Goal: Information Seeking & Learning: Learn about a topic

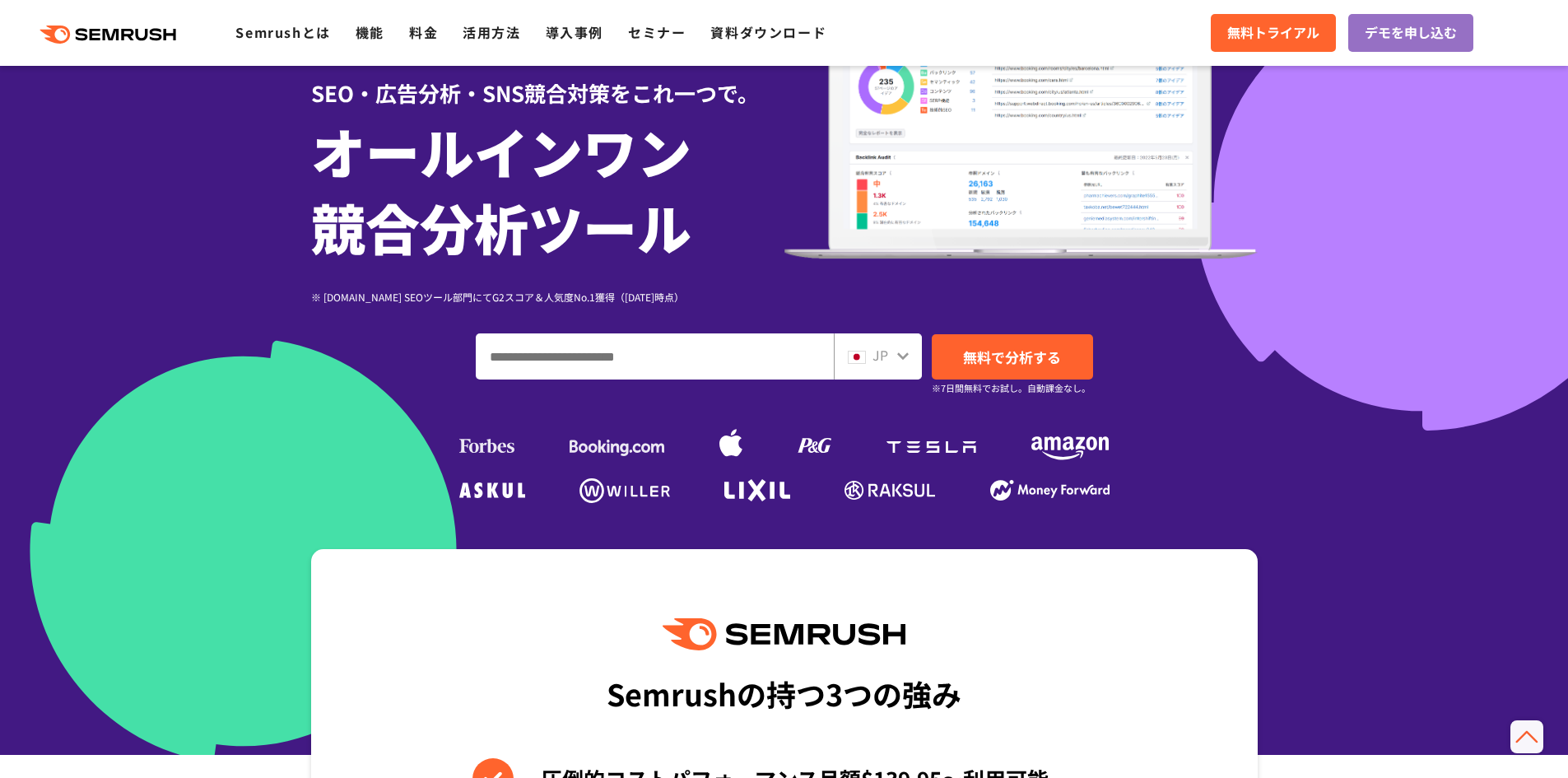
scroll to position [128, 0]
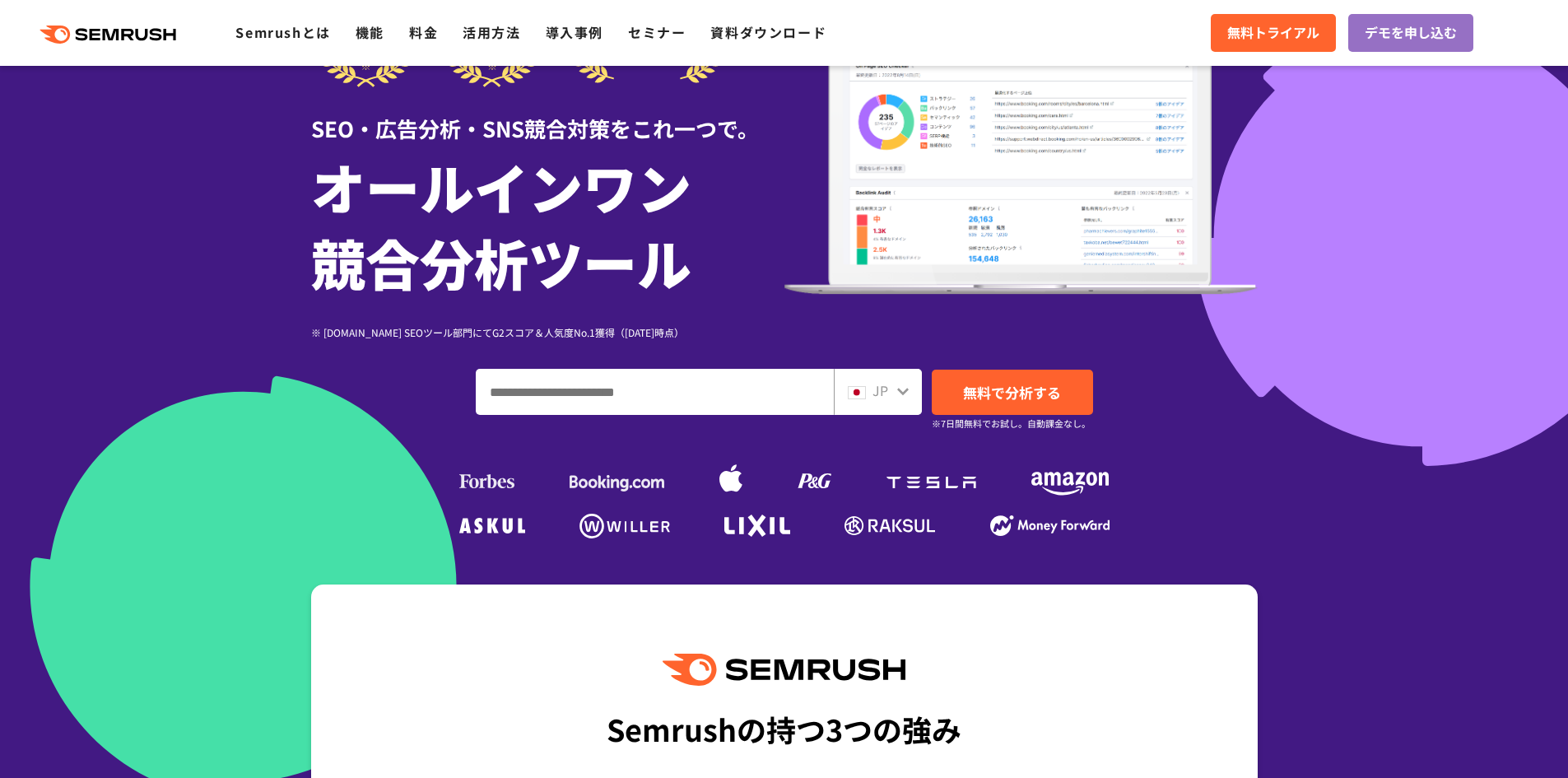
click at [900, 378] on div at bounding box center [903, 389] width 13 height 21
click at [902, 390] on icon at bounding box center [903, 391] width 13 height 13
click at [900, 396] on icon at bounding box center [903, 391] width 13 height 13
click at [904, 392] on icon at bounding box center [902, 392] width 11 height 7
click at [851, 401] on div "JP" at bounding box center [874, 391] width 53 height 21
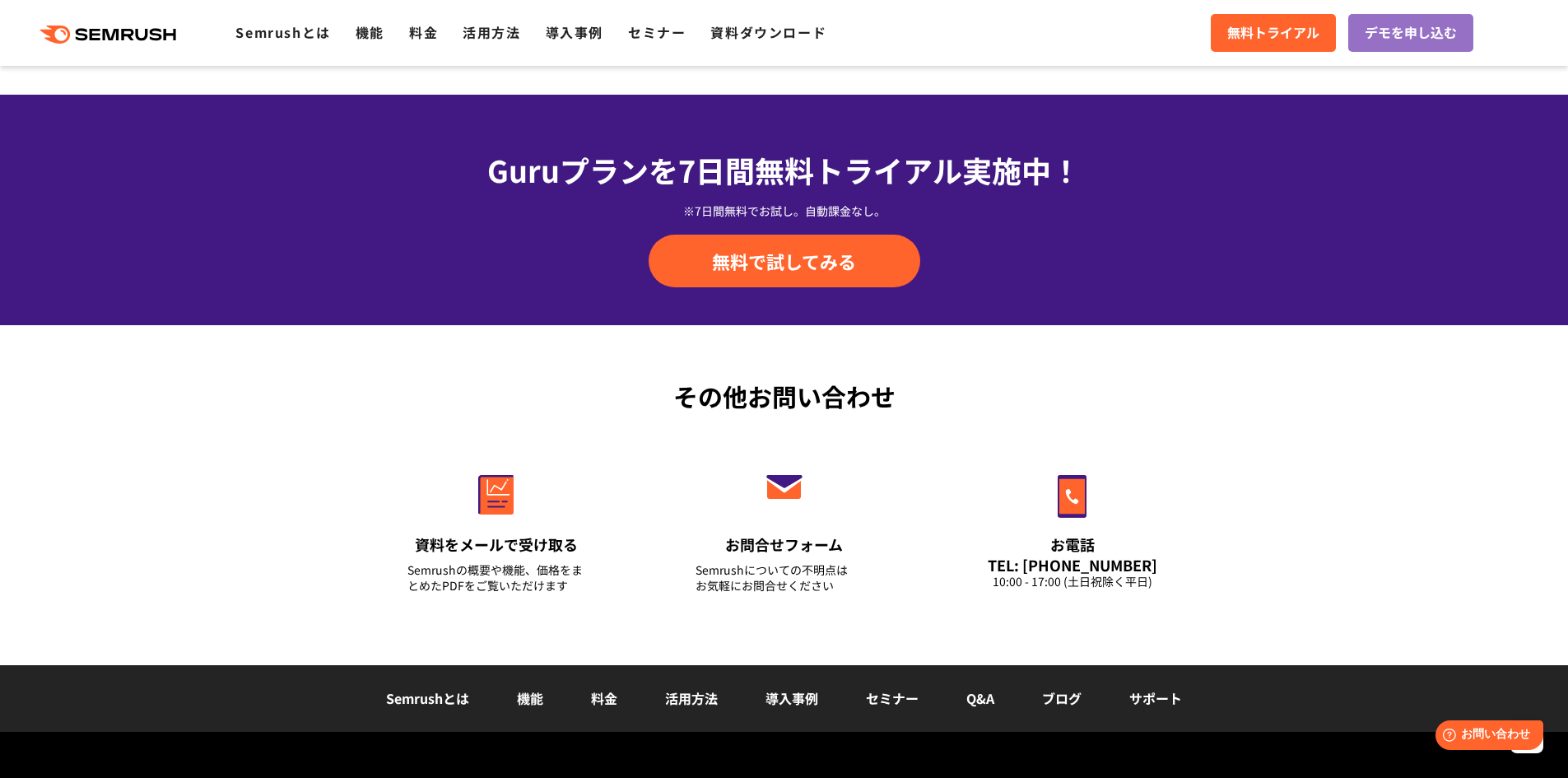
scroll to position [5734, 0]
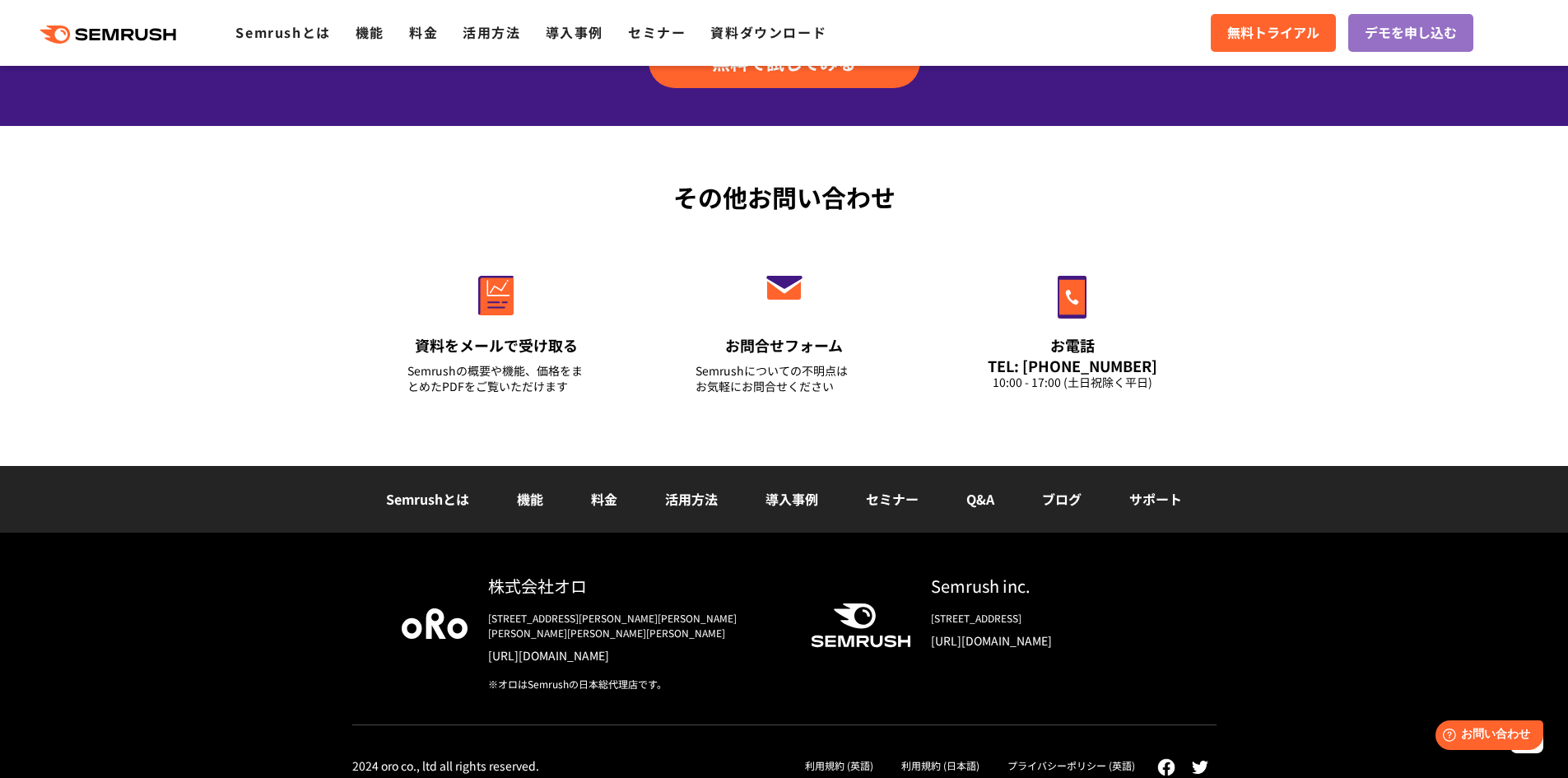
click at [1091, 759] on link "プライバシーポリシー (英語)" at bounding box center [1071, 766] width 128 height 14
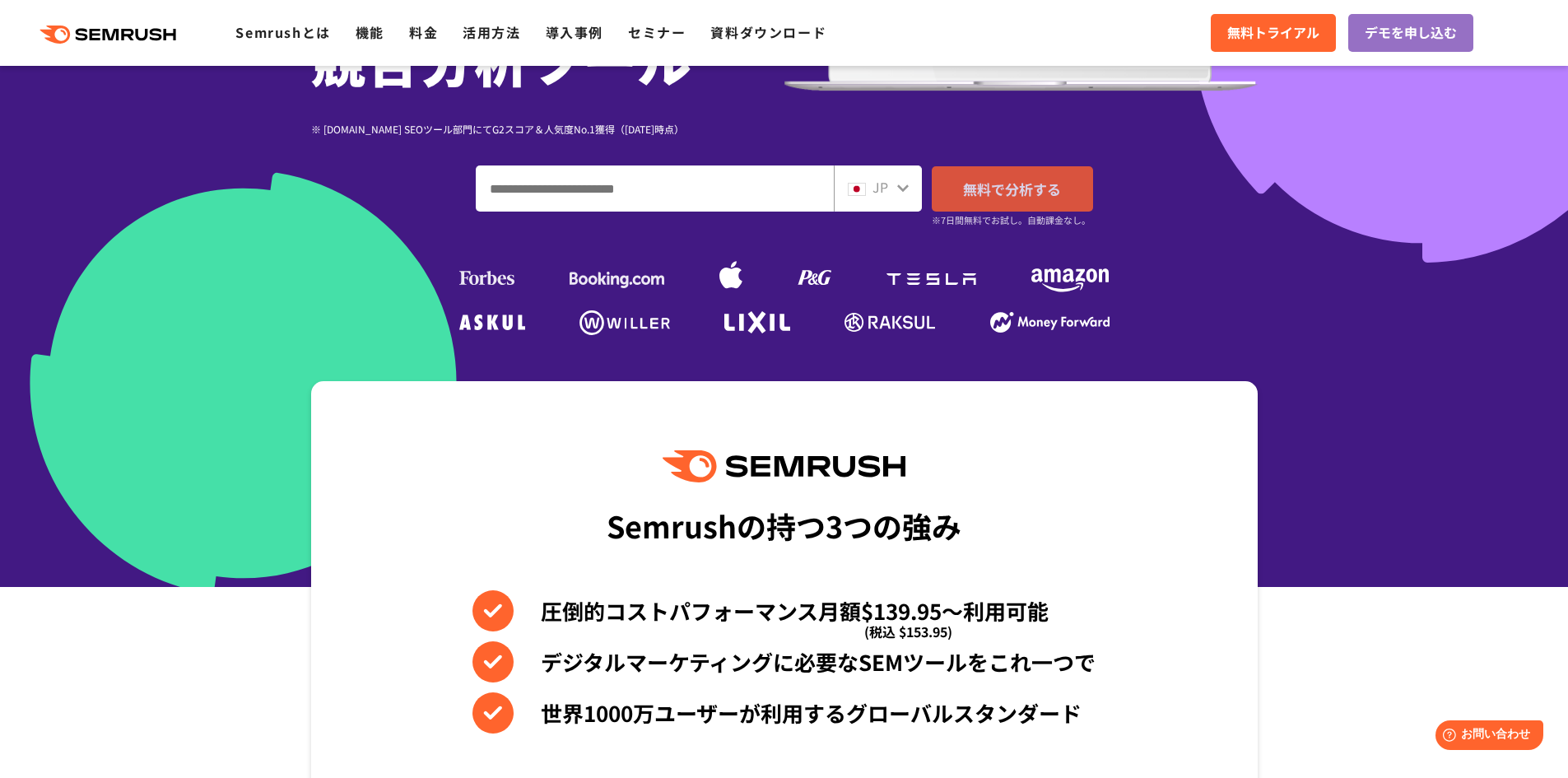
scroll to position [412, 0]
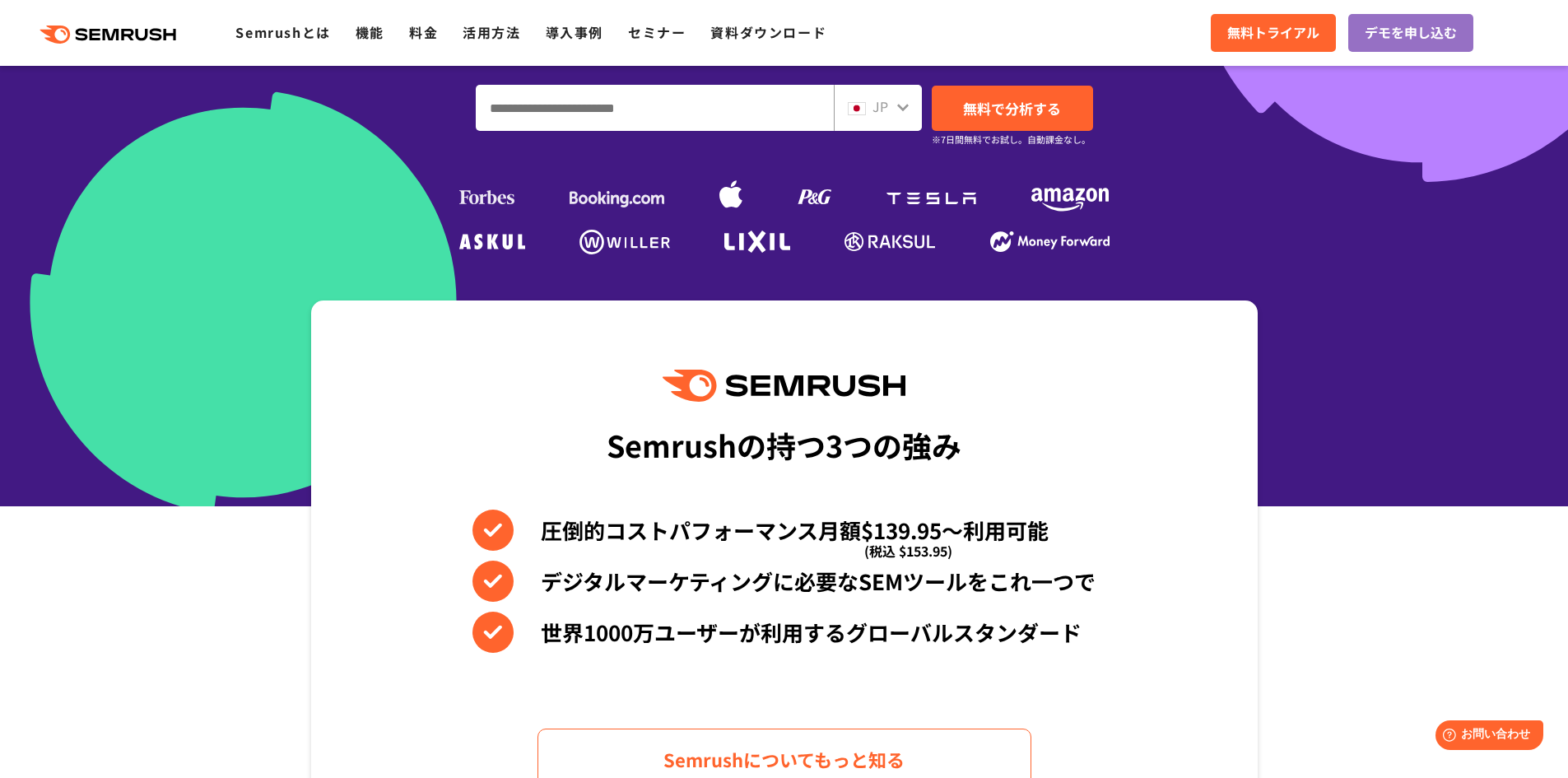
click at [897, 110] on icon at bounding box center [903, 107] width 13 height 13
click at [900, 109] on icon at bounding box center [903, 107] width 13 height 13
click at [879, 94] on div "JP" at bounding box center [878, 108] width 88 height 46
click at [633, 109] on input "ドメイン、キーワードまたはURLを入力してください" at bounding box center [654, 108] width 356 height 44
type input "**********"
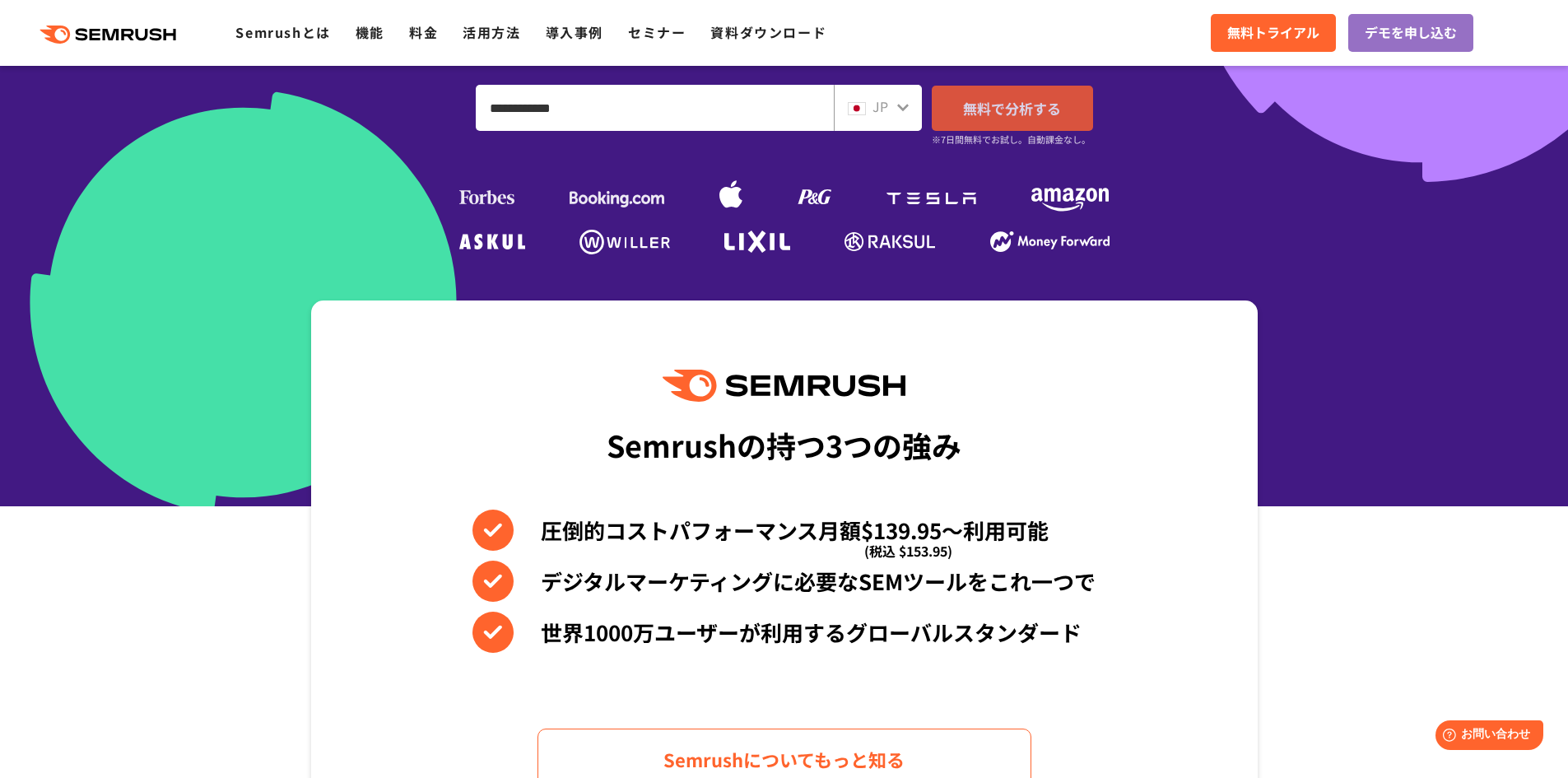
click at [1026, 109] on span "無料で分析する" at bounding box center [1012, 108] width 98 height 20
